Goal: Task Accomplishment & Management: Manage account settings

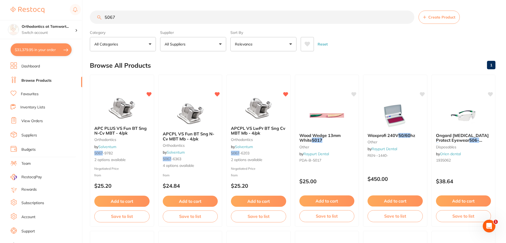
click at [43, 64] on li "Dashboard" at bounding box center [47, 66] width 72 height 8
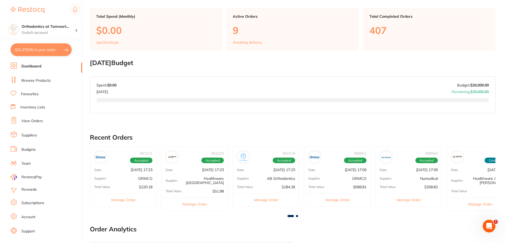
scroll to position [53, 0]
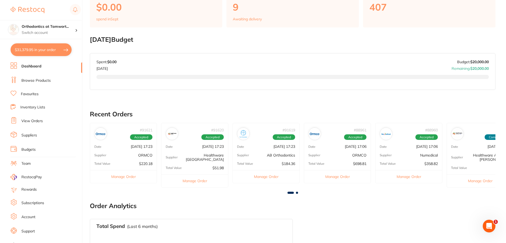
click at [34, 6] on link at bounding box center [28, 10] width 34 height 12
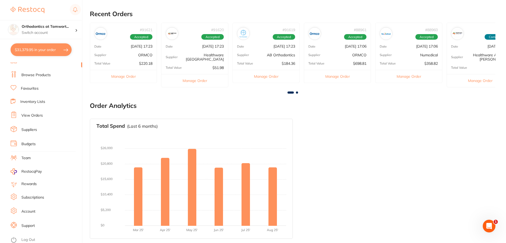
scroll to position [7, 0]
click at [42, 238] on li "Log Out" at bounding box center [46, 239] width 70 height 8
